Goal: Entertainment & Leisure: Consume media (video, audio)

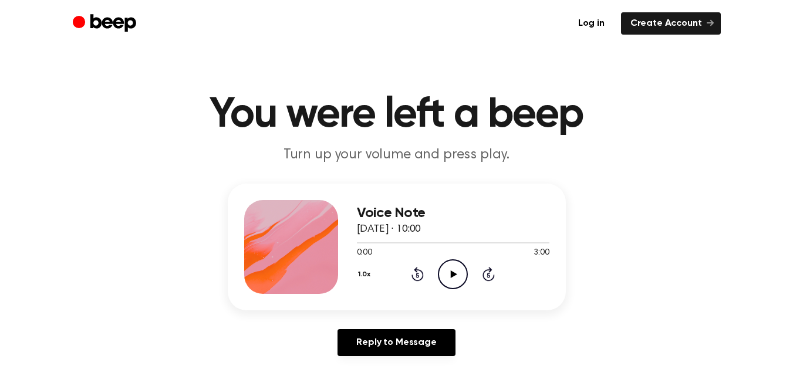
click at [457, 267] on icon "Play Audio" at bounding box center [453, 275] width 30 height 30
click at [448, 266] on icon "Play Audio" at bounding box center [453, 275] width 30 height 30
click at [366, 274] on button "1.0x" at bounding box center [366, 275] width 18 height 20
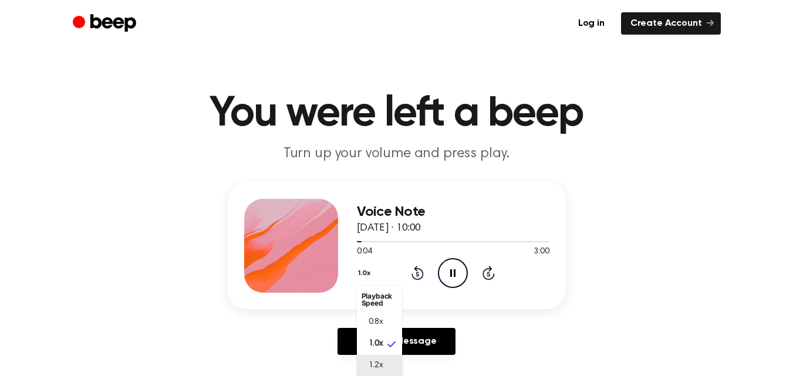
click at [376, 363] on span "1.2x" at bounding box center [376, 366] width 15 height 12
click at [366, 278] on button "1.2x" at bounding box center [366, 274] width 18 height 20
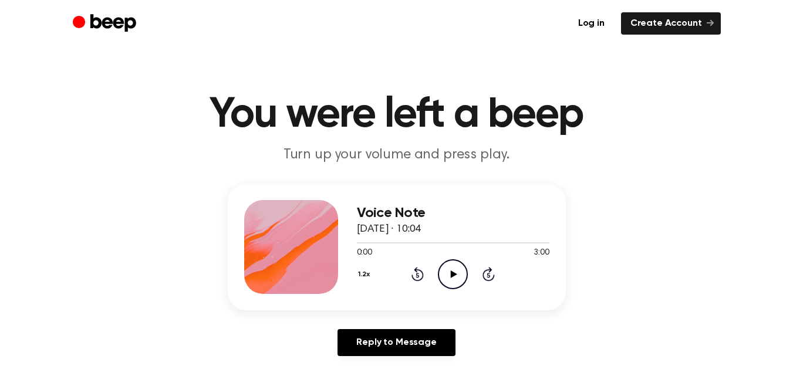
click at [453, 277] on icon at bounding box center [454, 275] width 6 height 8
click at [458, 277] on icon "Pause Audio" at bounding box center [453, 275] width 30 height 30
click at [461, 278] on icon "Play Audio" at bounding box center [453, 275] width 30 height 30
